Goal: Task Accomplishment & Management: Use online tool/utility

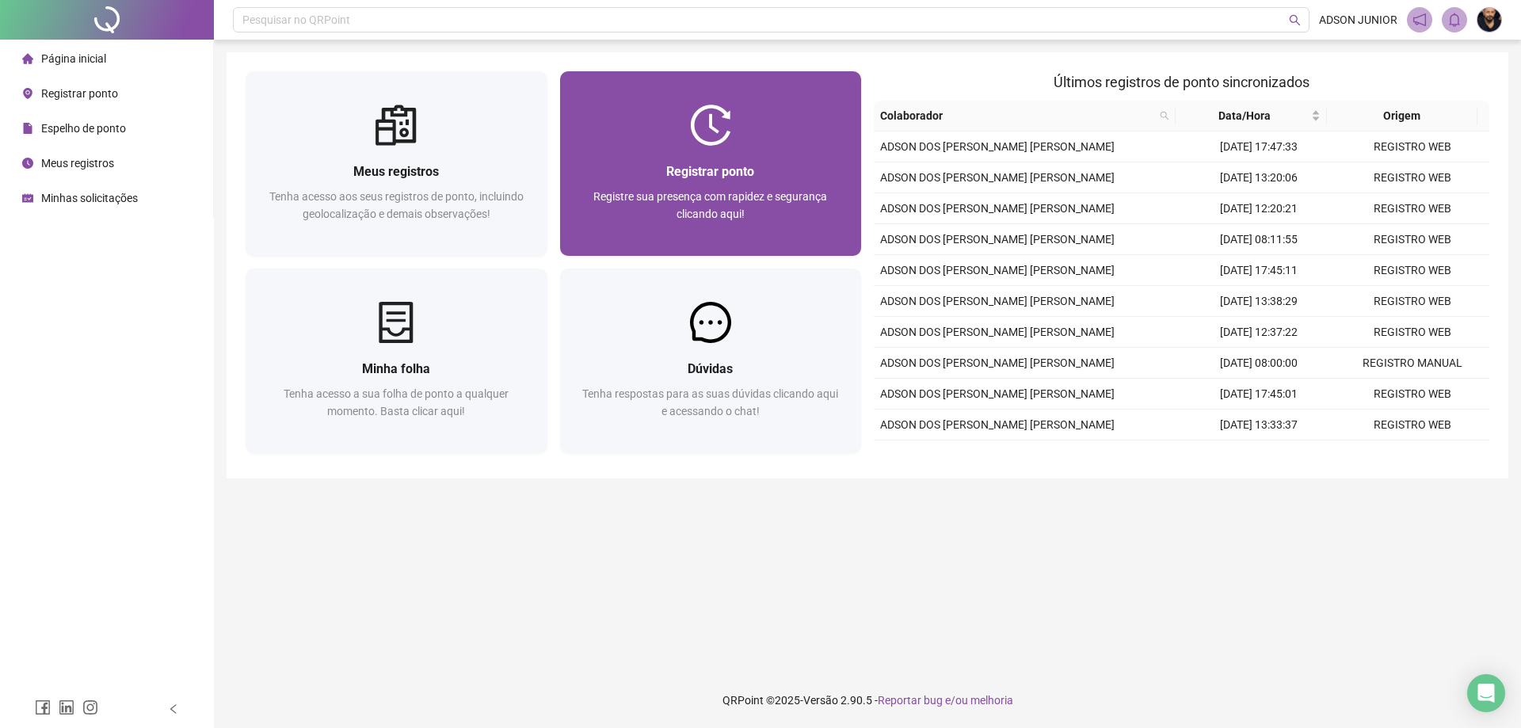
click at [750, 135] on div at bounding box center [711, 125] width 302 height 41
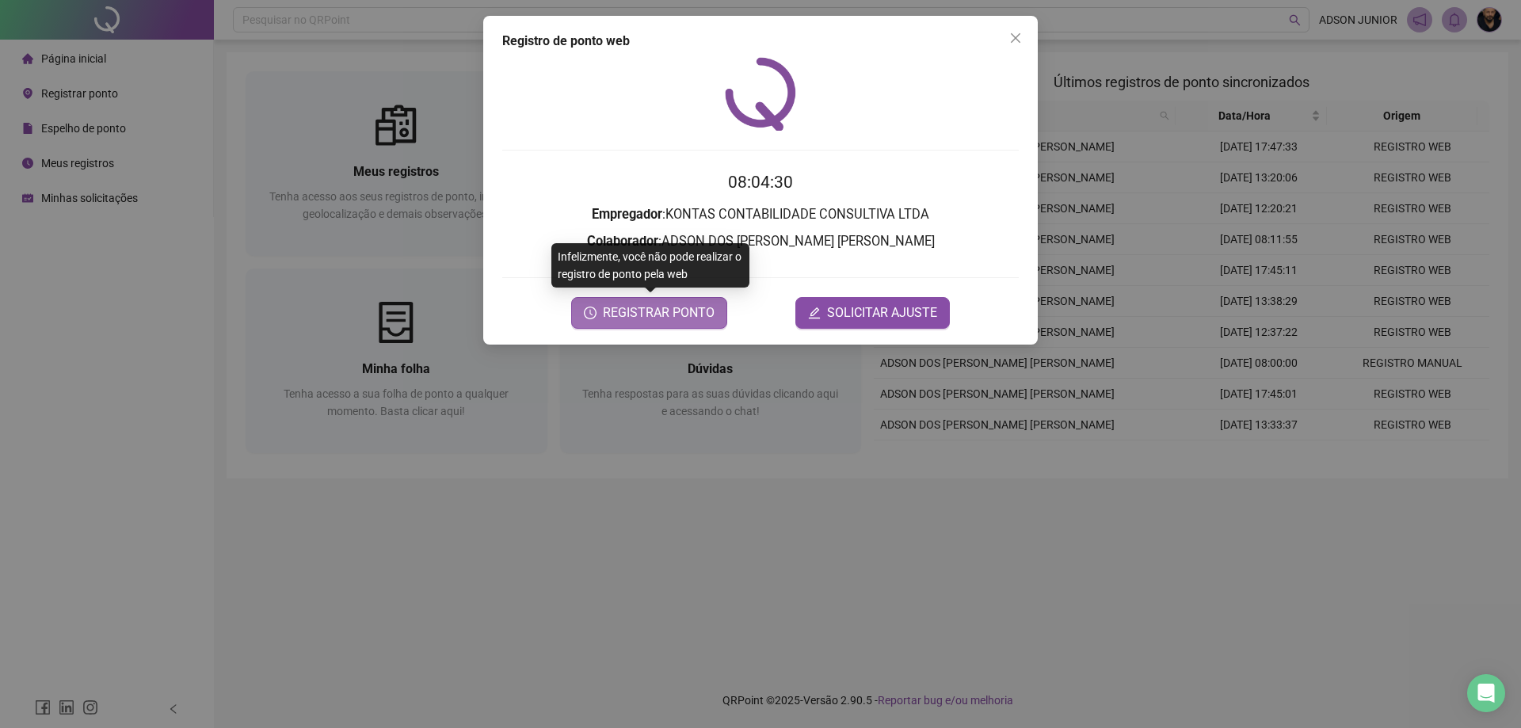
click at [658, 322] on button "REGISTRAR PONTO" at bounding box center [649, 313] width 156 height 32
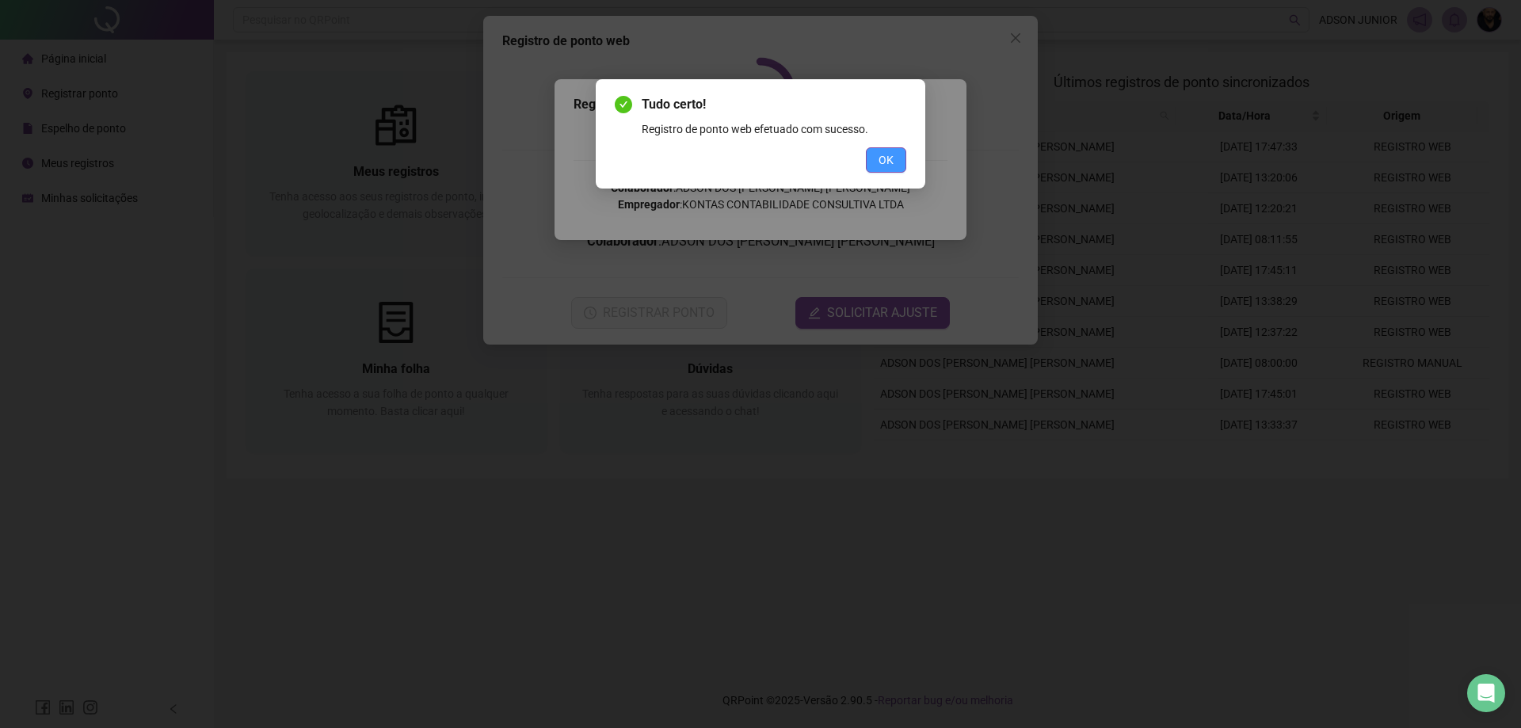
click at [901, 158] on button "OK" at bounding box center [886, 159] width 40 height 25
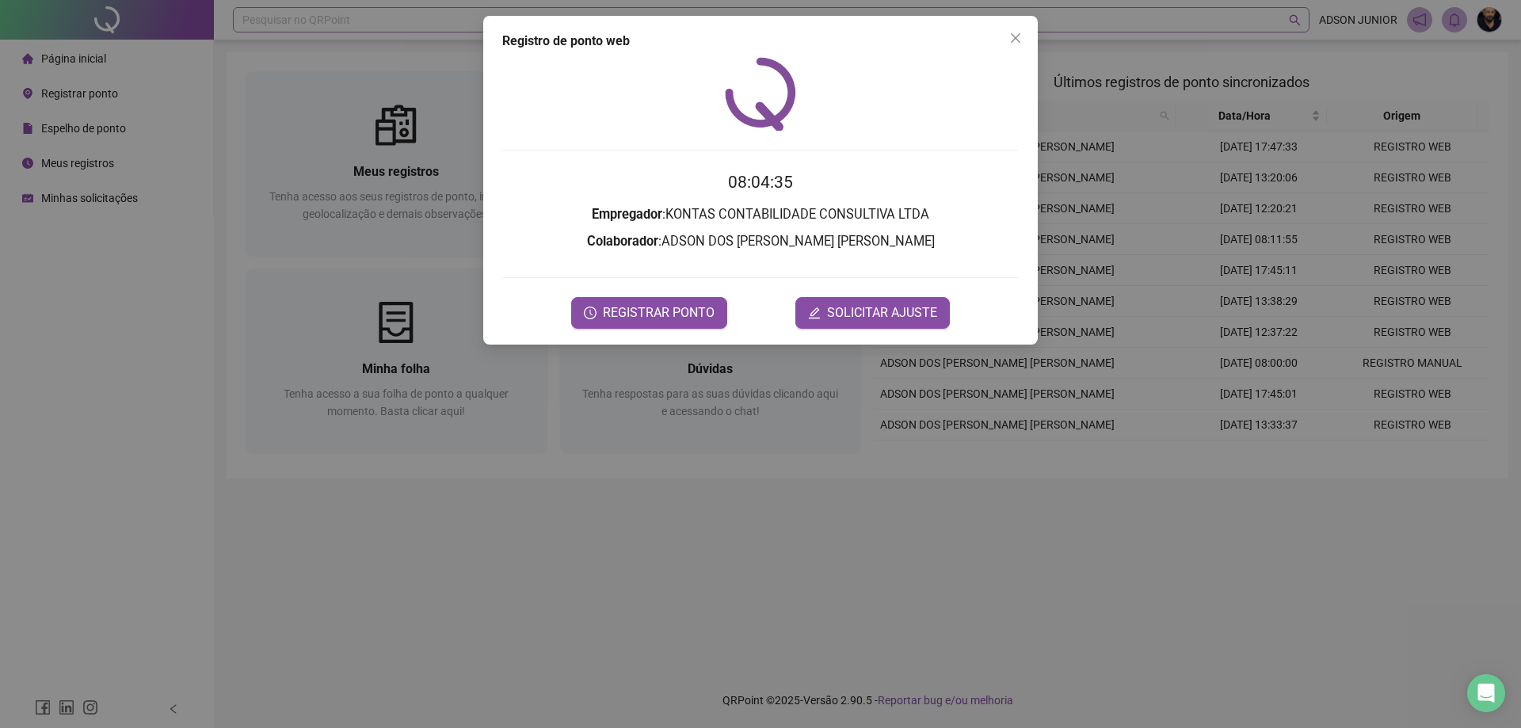
drag, startPoint x: 1016, startPoint y: 36, endPoint x: 762, endPoint y: 9, distance: 255.8
click at [1016, 36] on icon "close" at bounding box center [1015, 38] width 13 height 13
